Goal: Task Accomplishment & Management: Manage account settings

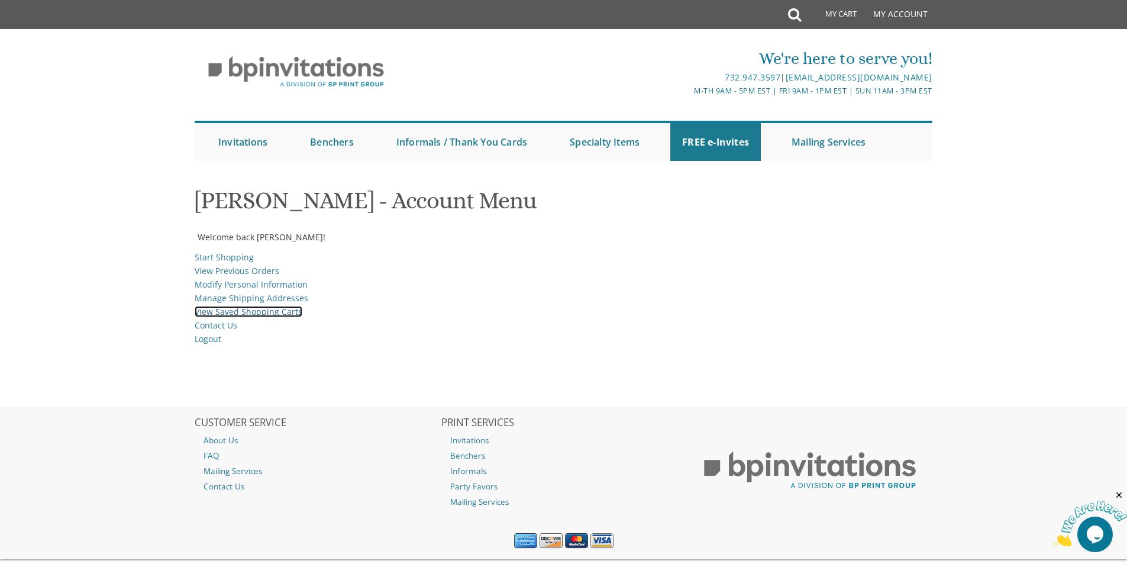
click at [226, 308] on link "View Saved Shopping Carts" at bounding box center [249, 311] width 108 height 11
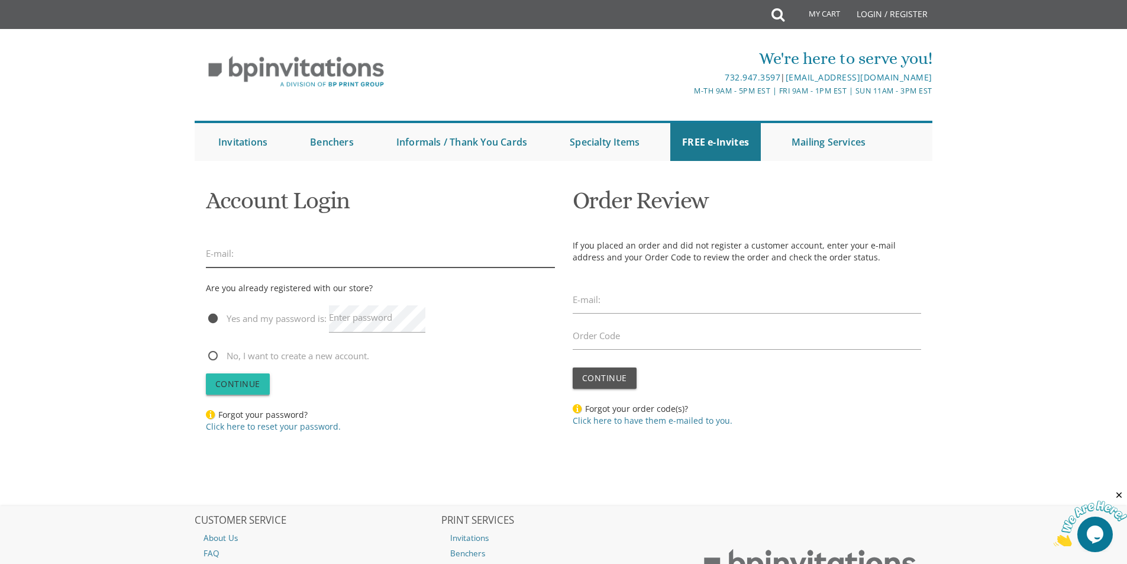
type input "arkitektz8@gmail.com"
click at [249, 383] on span "Continue" at bounding box center [237, 383] width 45 height 11
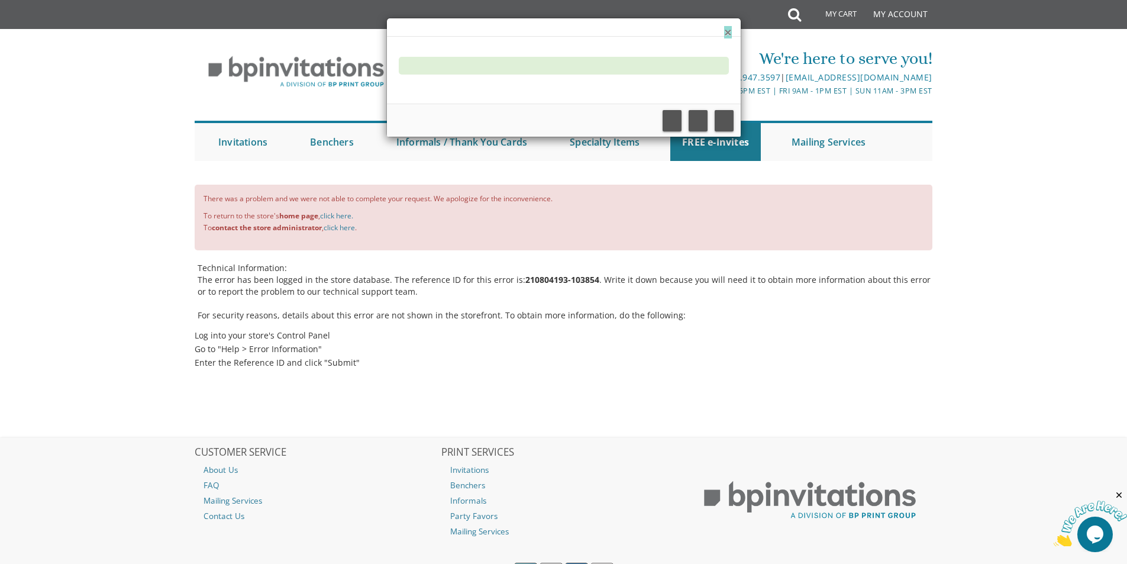
click at [726, 30] on button "×" at bounding box center [727, 32] width 7 height 12
